Goal: Task Accomplishment & Management: Manage account settings

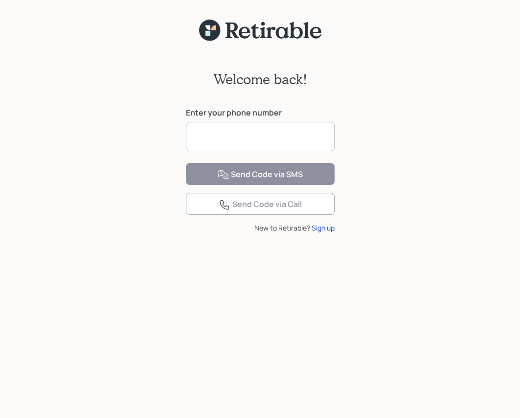
click at [288, 137] on input at bounding box center [260, 136] width 149 height 29
type input "**********"
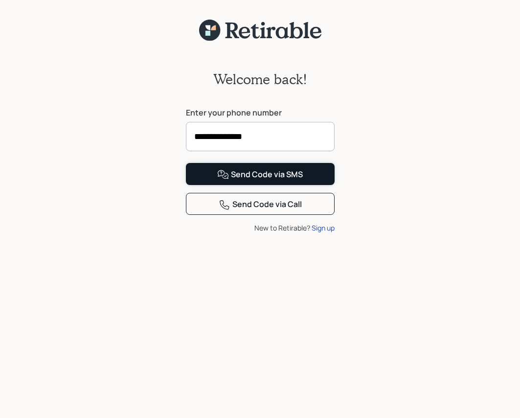
click at [209, 185] on button "Send Code via SMS" at bounding box center [260, 174] width 149 height 22
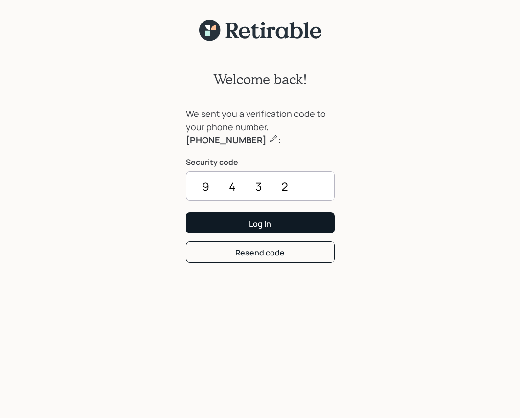
type input "9432"
click at [237, 218] on button "Log In" at bounding box center [260, 222] width 149 height 21
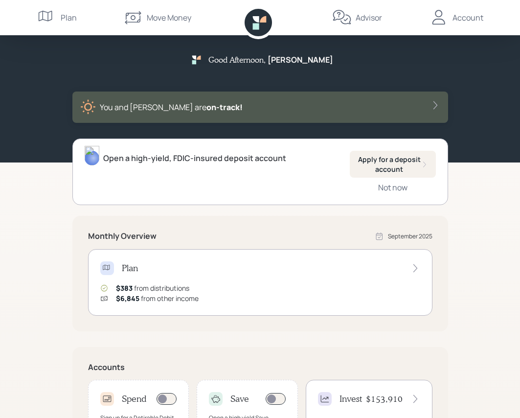
click at [466, 18] on div "Account" at bounding box center [468, 18] width 31 height 12
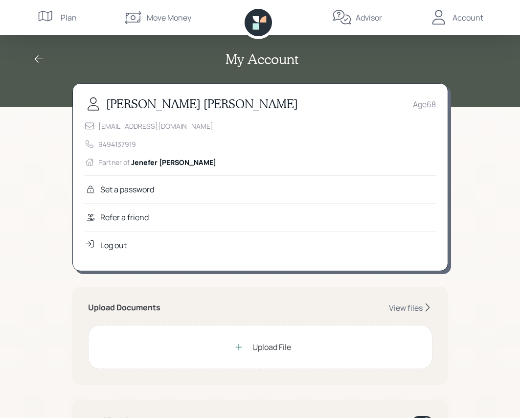
click at [117, 245] on div "Log out" at bounding box center [113, 245] width 26 height 12
